Goal: Check status

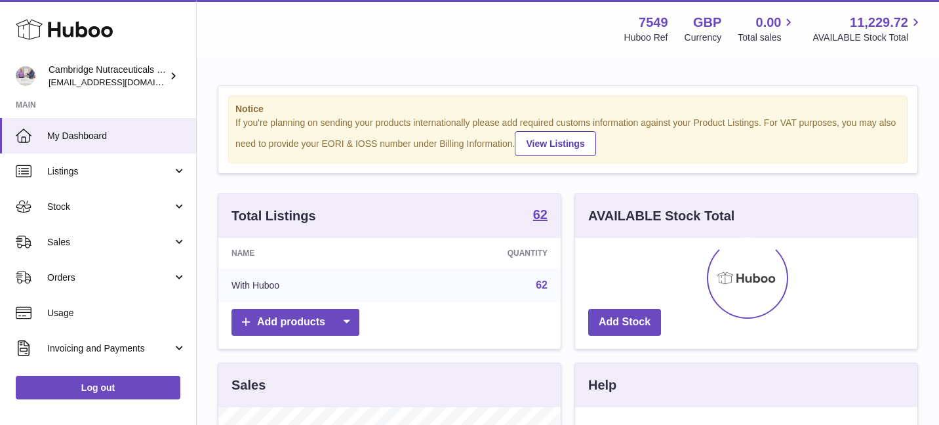
scroll to position [205, 342]
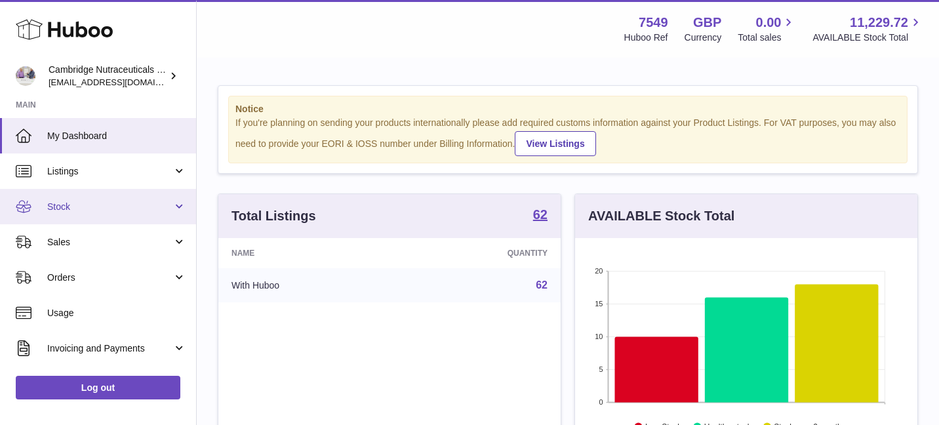
click at [122, 213] on link "Stock" at bounding box center [98, 206] width 196 height 35
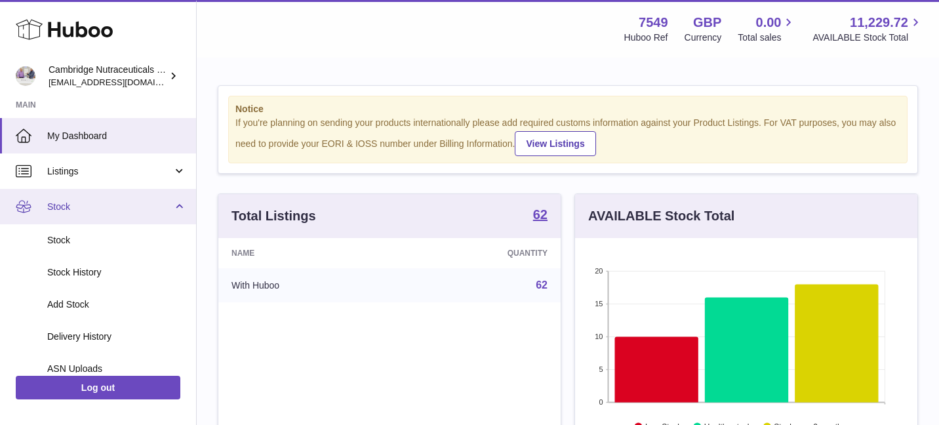
click at [122, 213] on link "Stock" at bounding box center [98, 206] width 196 height 35
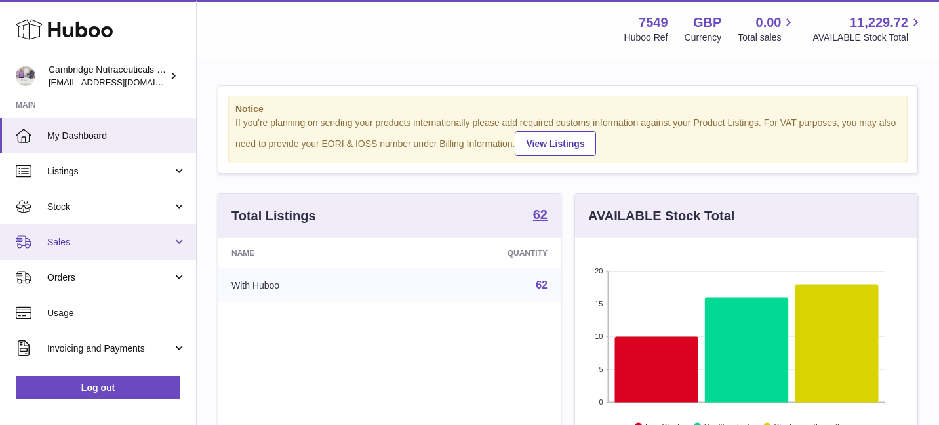
click at [120, 247] on span "Sales" at bounding box center [109, 242] width 125 height 12
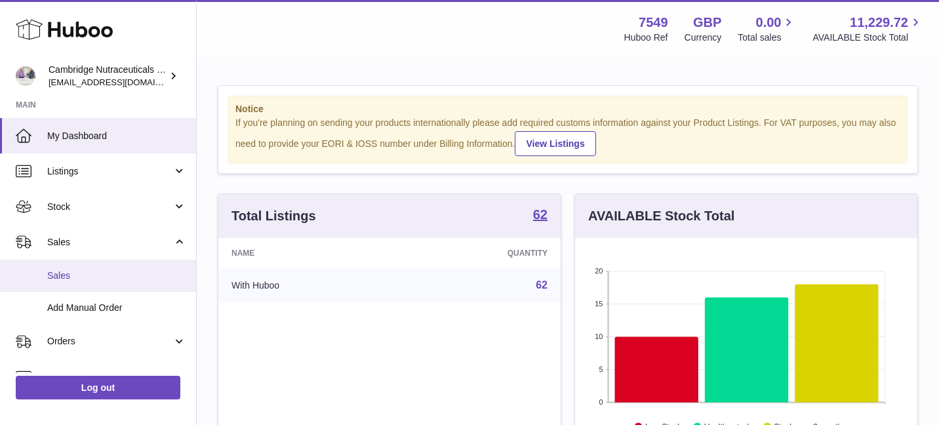
click at [146, 273] on span "Sales" at bounding box center [116, 275] width 139 height 12
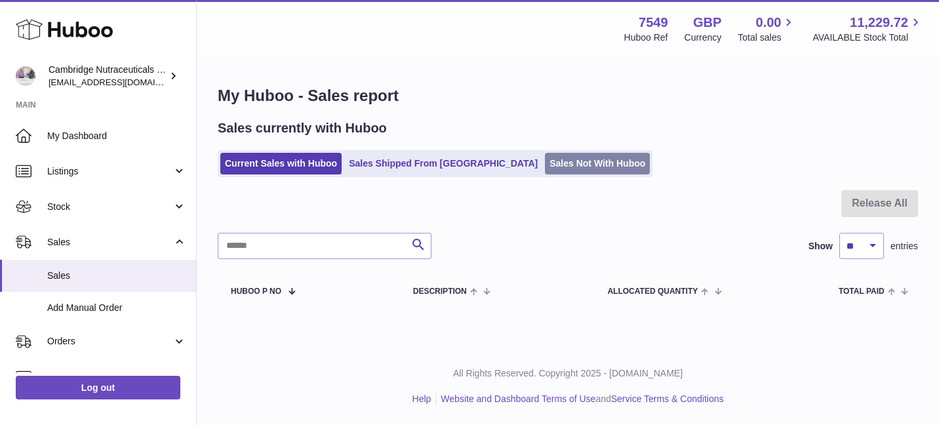
click at [545, 159] on link "Sales Not With Huboo" at bounding box center [597, 164] width 105 height 22
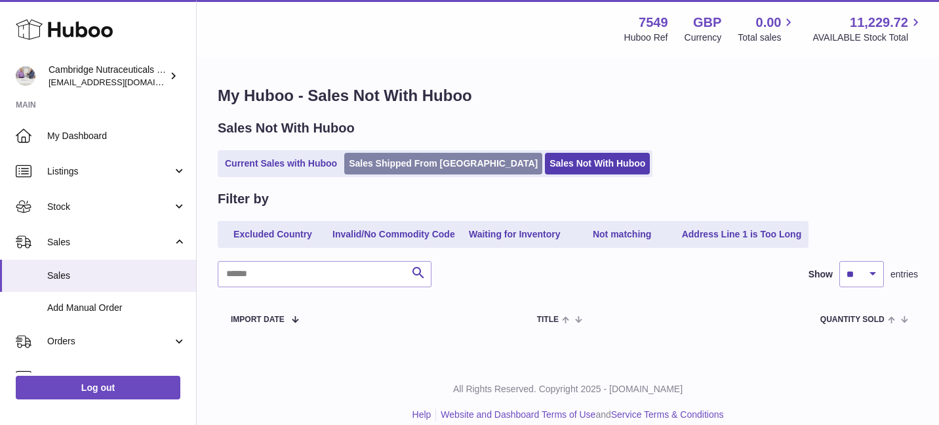
click at [406, 160] on link "Sales Shipped From [GEOGRAPHIC_DATA]" at bounding box center [443, 164] width 198 height 22
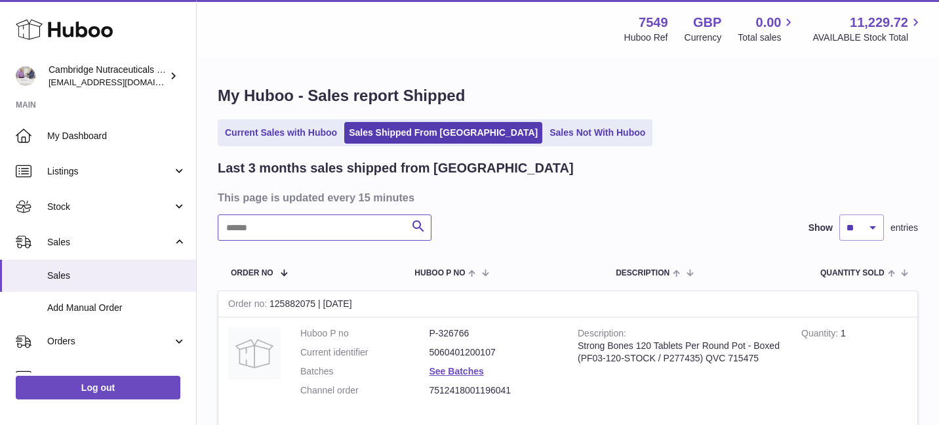
click at [304, 227] on input "text" at bounding box center [325, 227] width 214 height 26
type input "*******"
click at [417, 224] on icon "submit" at bounding box center [418, 226] width 16 height 16
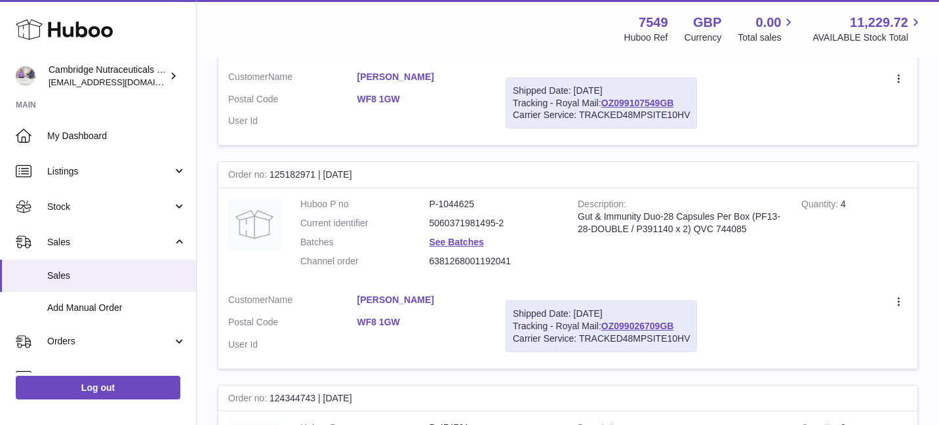
scroll to position [688, 0]
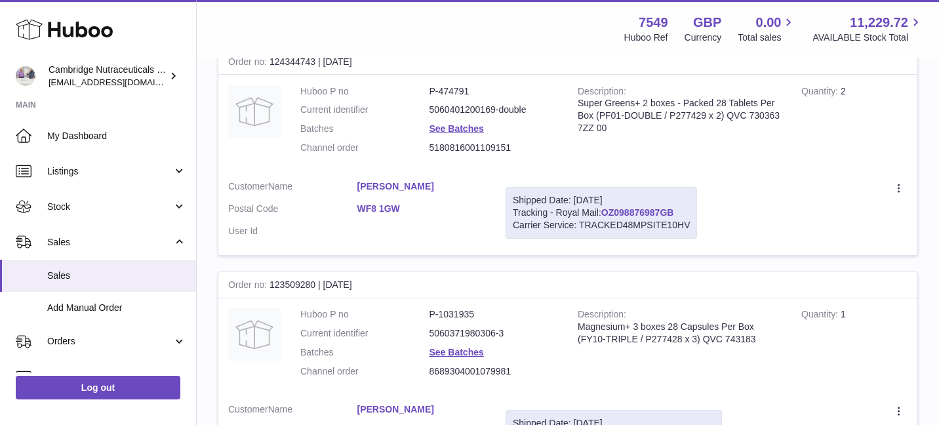
click at [622, 210] on link "OZ098876987GB" at bounding box center [637, 212] width 73 height 10
click at [619, 153] on td "Description Super Greens+ 2 boxes - Packed 28 Tablets Per Box (PF01-DOUBLE / P2…" at bounding box center [680, 123] width 224 height 96
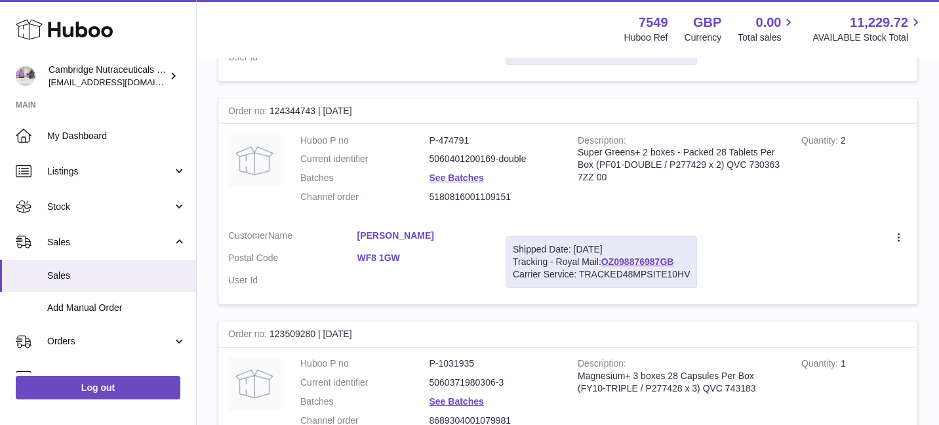
scroll to position [643, 0]
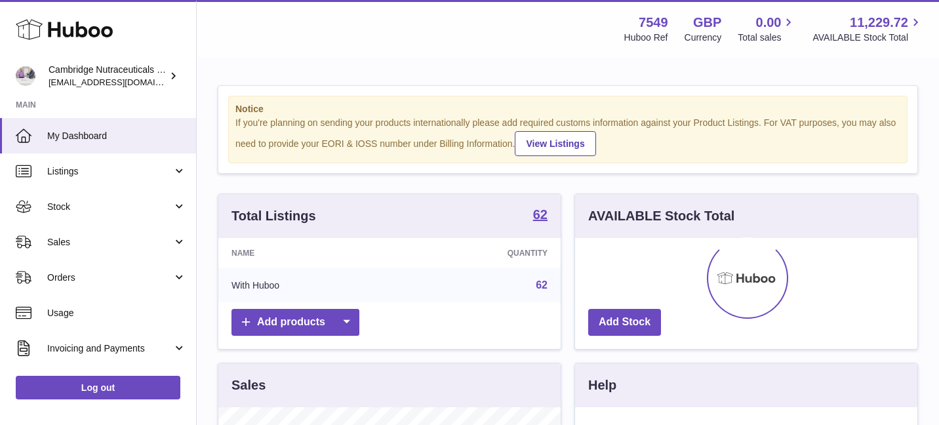
scroll to position [205, 342]
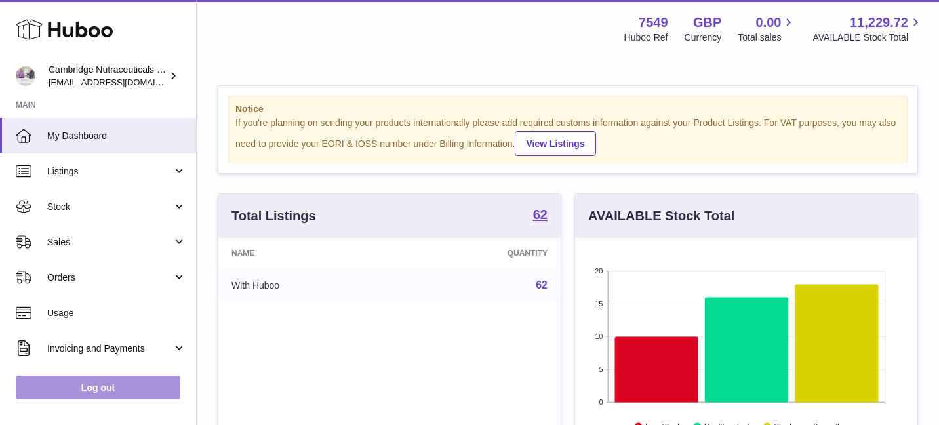
click at [92, 380] on link "Log out" at bounding box center [98, 388] width 165 height 24
